Goal: Communication & Community: Connect with others

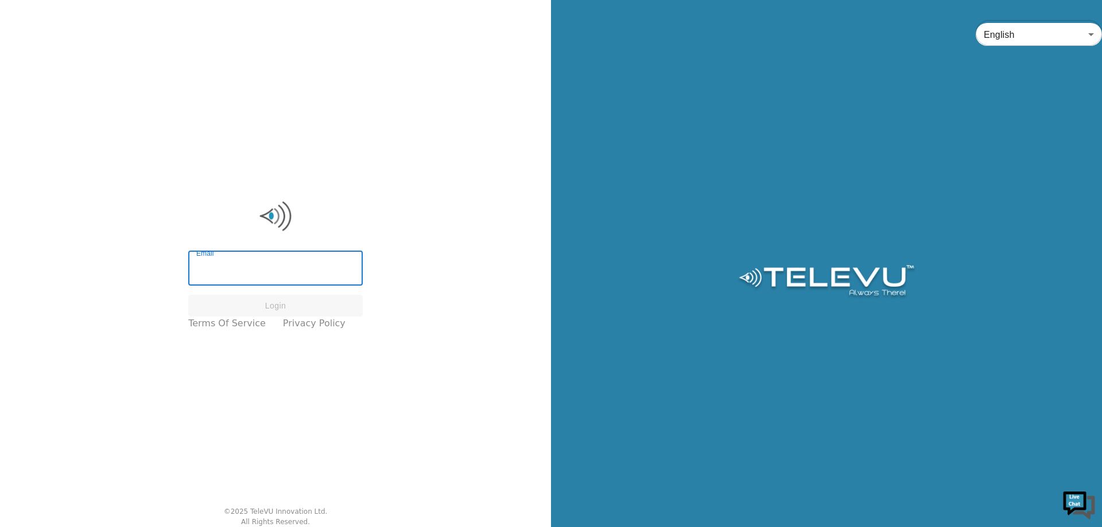
click at [273, 274] on input "Email" at bounding box center [275, 270] width 174 height 32
type input "[EMAIL_ADDRESS][DOMAIN_NAME]"
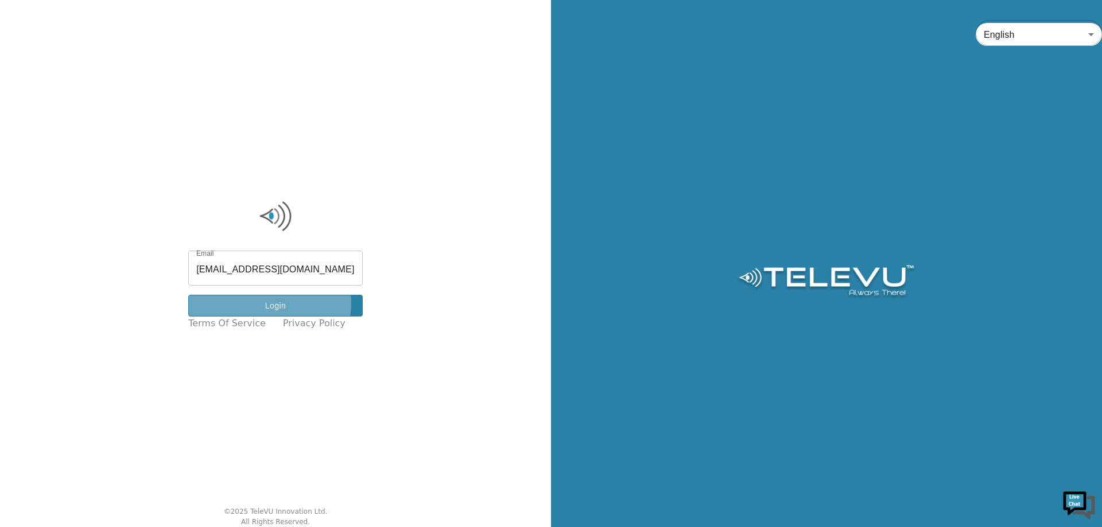
click at [278, 304] on button "Login" at bounding box center [275, 306] width 174 height 22
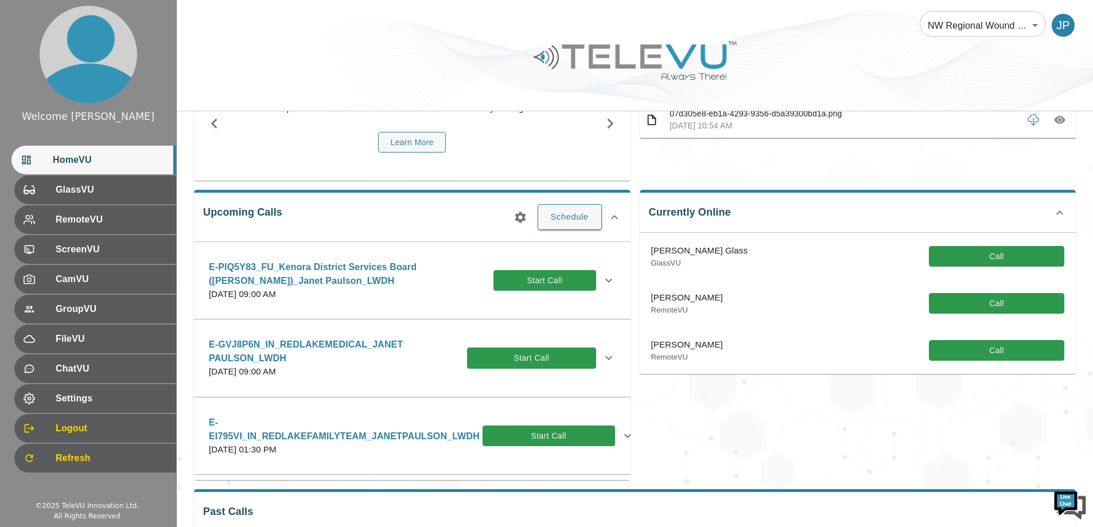
scroll to position [115, 0]
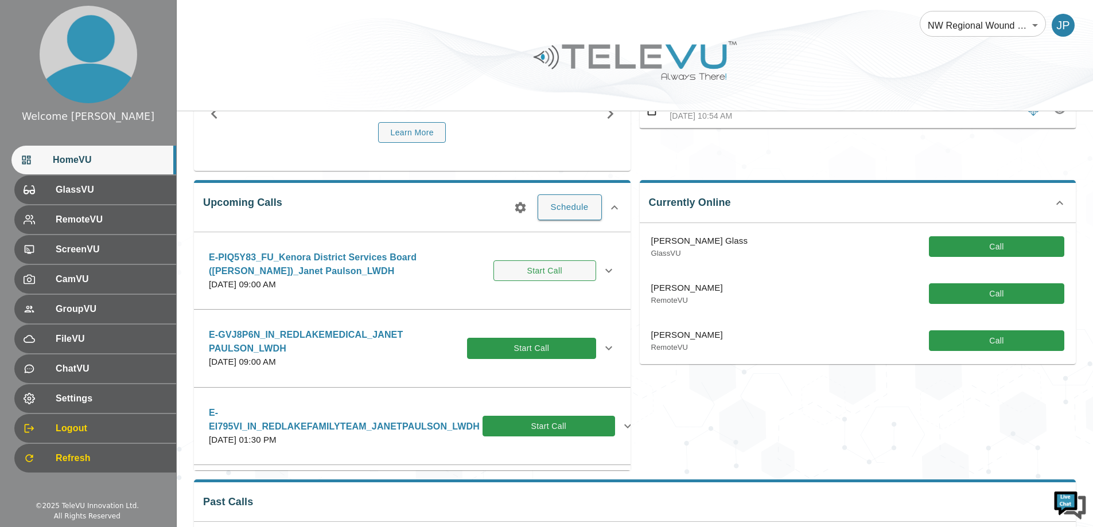
click at [517, 271] on button "Start Call" at bounding box center [545, 271] width 103 height 21
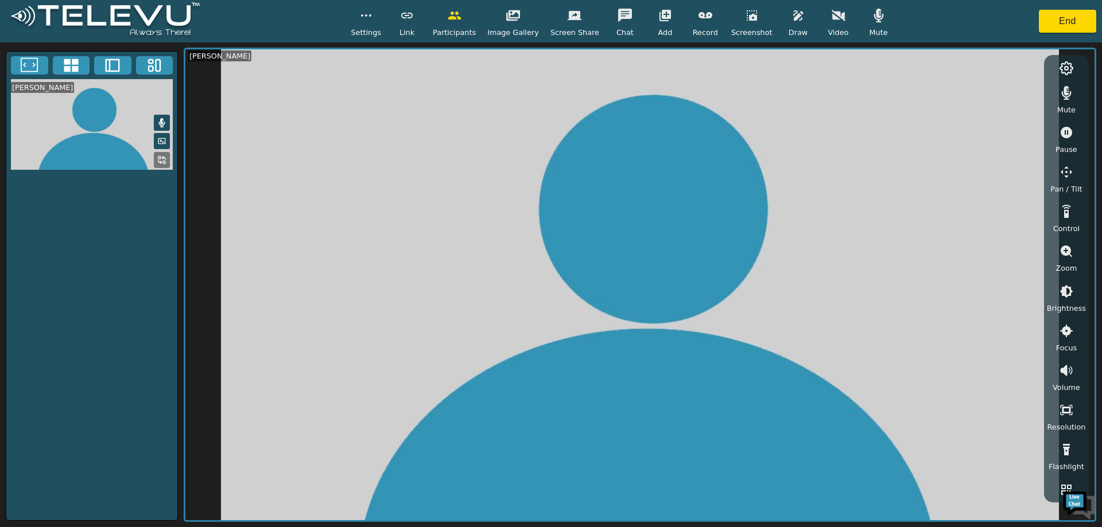
click at [839, 3] on div "Settings Link Participants Image Gallery Screen Share Chat Add Record Screensho…" at bounding box center [551, 21] width 1102 height 42
click at [832, 20] on icon "button" at bounding box center [839, 16] width 14 height 14
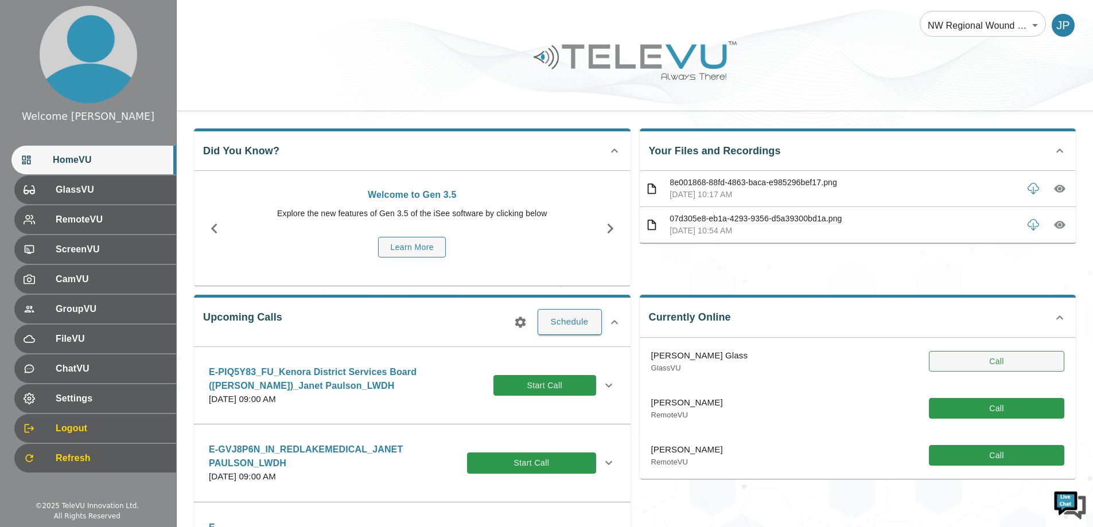
click at [987, 366] on button "Call" at bounding box center [996, 361] width 135 height 21
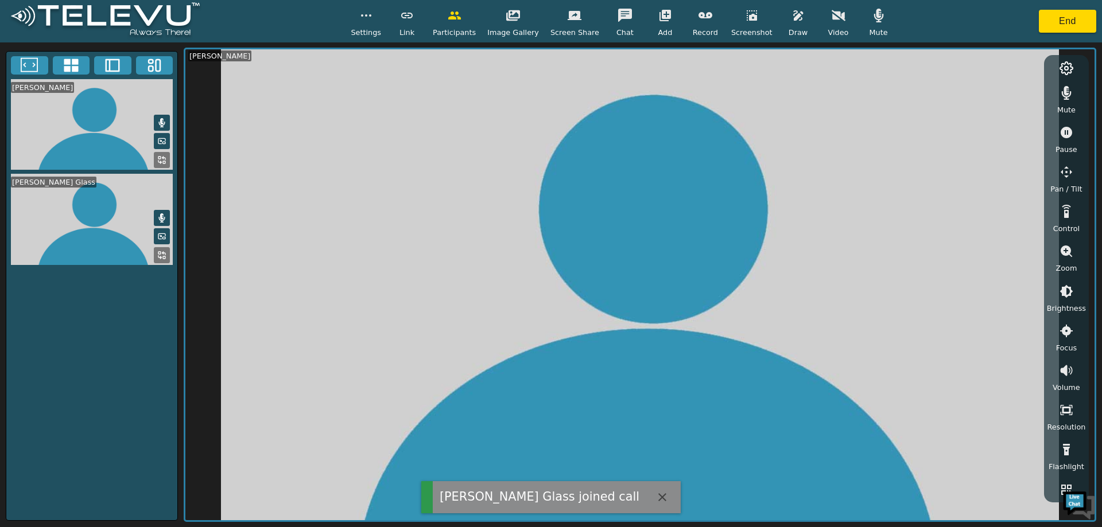
drag, startPoint x: 825, startPoint y: 17, endPoint x: 826, endPoint y: 40, distance: 23.0
click at [832, 18] on icon "button" at bounding box center [839, 16] width 14 height 14
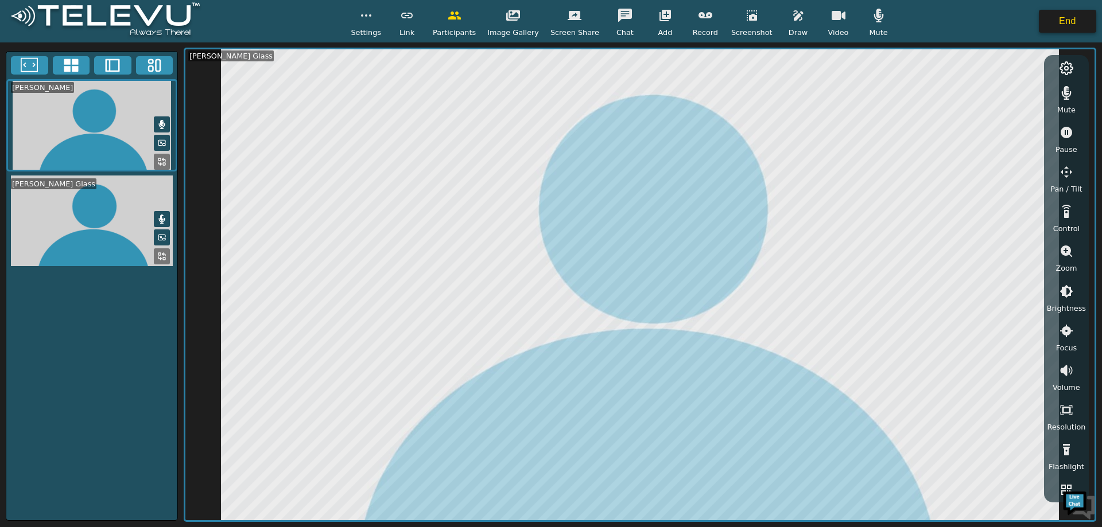
click at [1063, 15] on button "End" at bounding box center [1067, 21] width 57 height 23
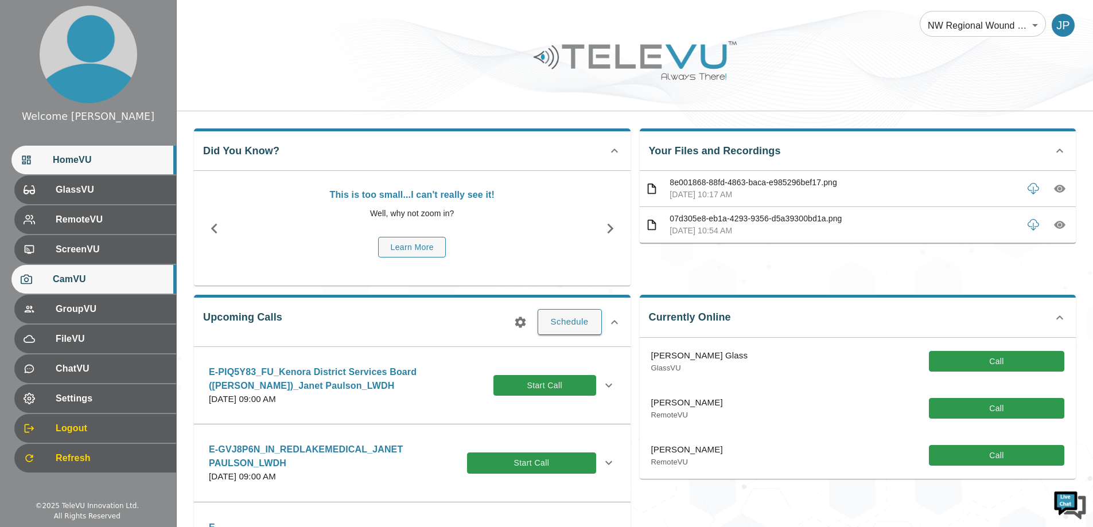
click at [92, 286] on span "CamVU" at bounding box center [110, 280] width 114 height 14
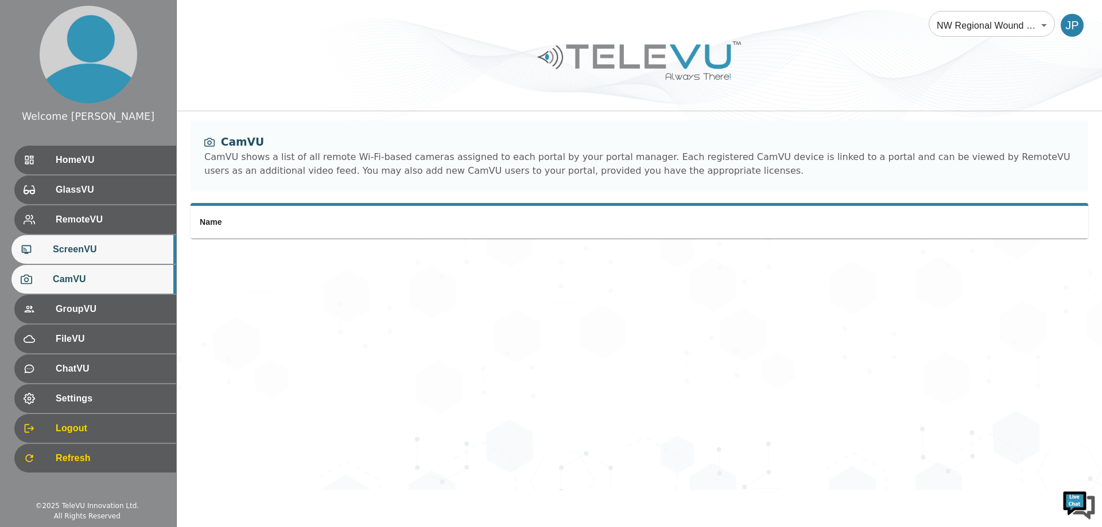
click at [87, 256] on span "ScreenVU" at bounding box center [110, 250] width 114 height 14
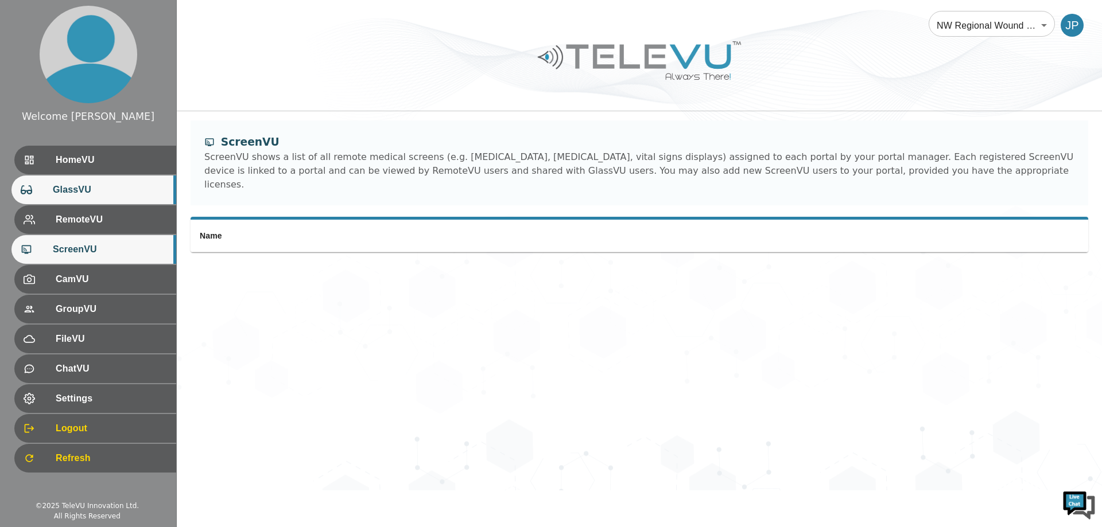
click at [86, 197] on div "GlassVU" at bounding box center [93, 190] width 165 height 29
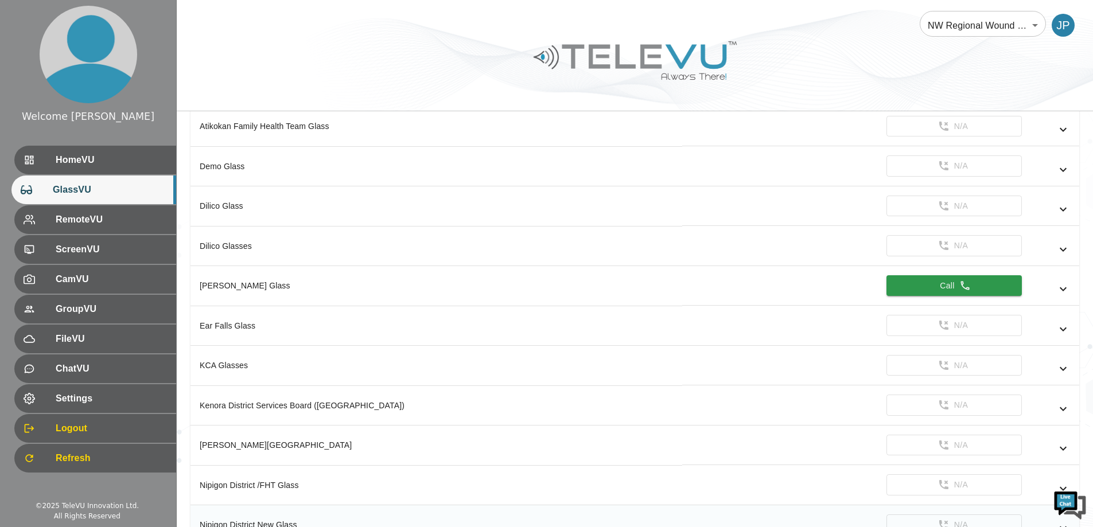
scroll to position [172, 0]
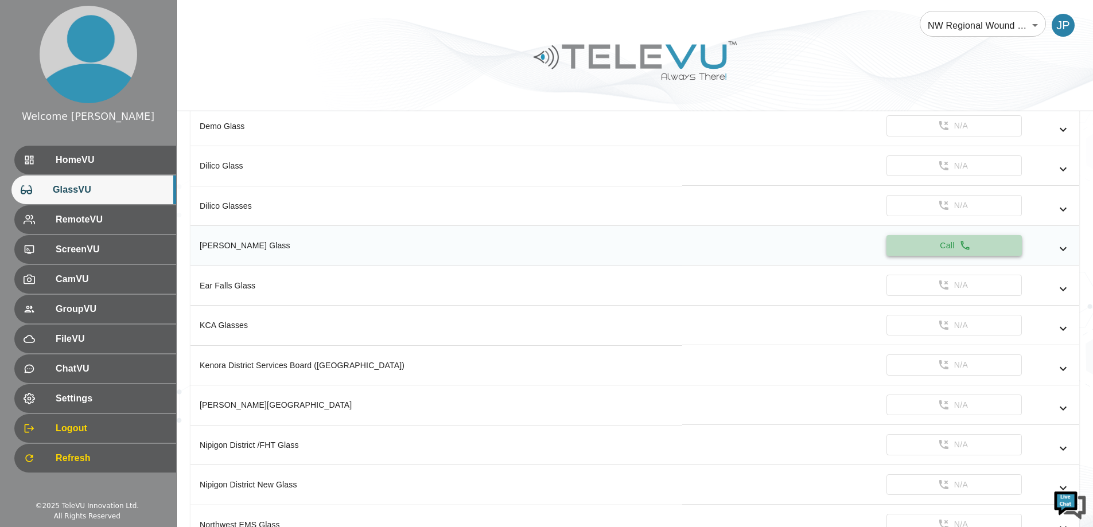
click at [914, 248] on button "Call" at bounding box center [954, 245] width 135 height 21
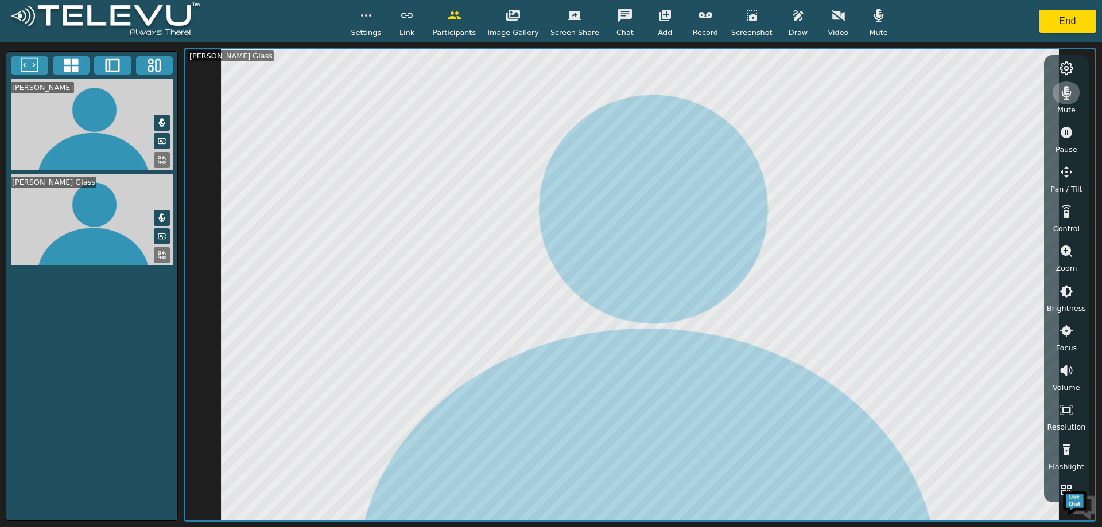
click at [1067, 96] on icon "button" at bounding box center [1067, 93] width 10 height 14
click at [872, 18] on icon "button" at bounding box center [879, 16] width 14 height 14
click at [1065, 251] on icon "button" at bounding box center [1066, 251] width 14 height 14
click at [1063, 294] on icon "button" at bounding box center [1066, 291] width 10 height 10
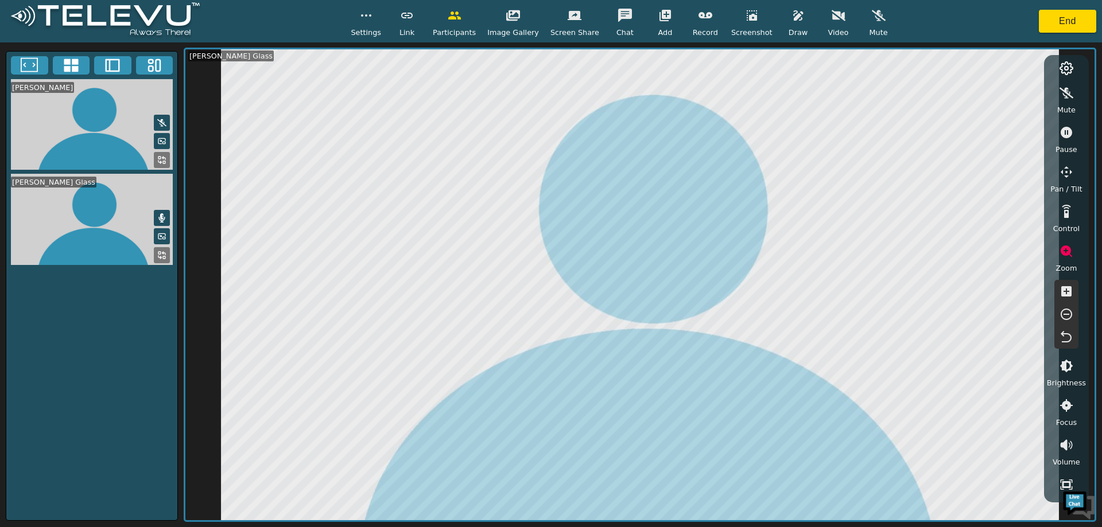
click at [1063, 294] on icon "button" at bounding box center [1066, 291] width 10 height 10
click at [1068, 316] on icon "button" at bounding box center [1066, 315] width 14 height 14
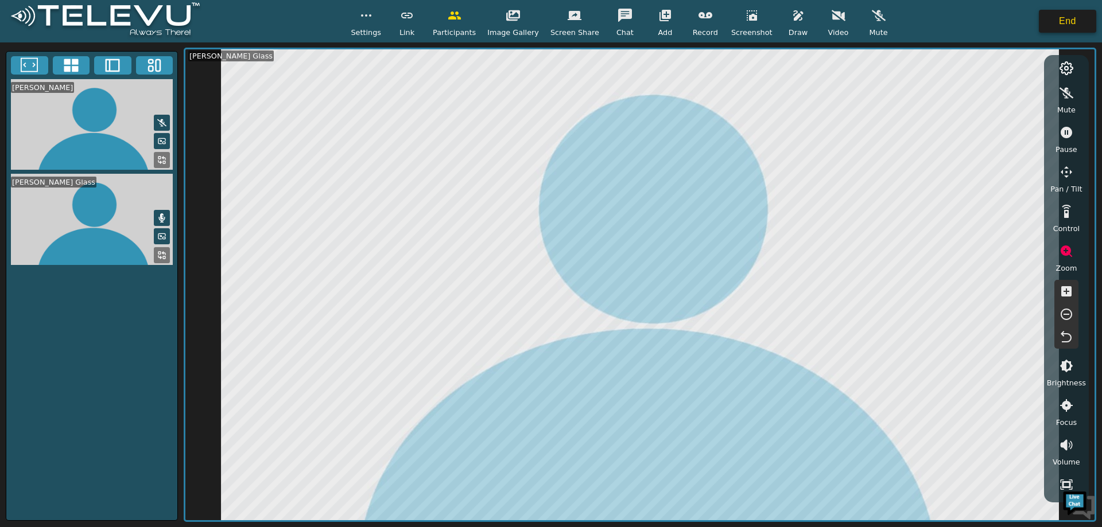
click at [1064, 16] on button "End" at bounding box center [1067, 21] width 57 height 23
